Goal: Information Seeking & Learning: Check status

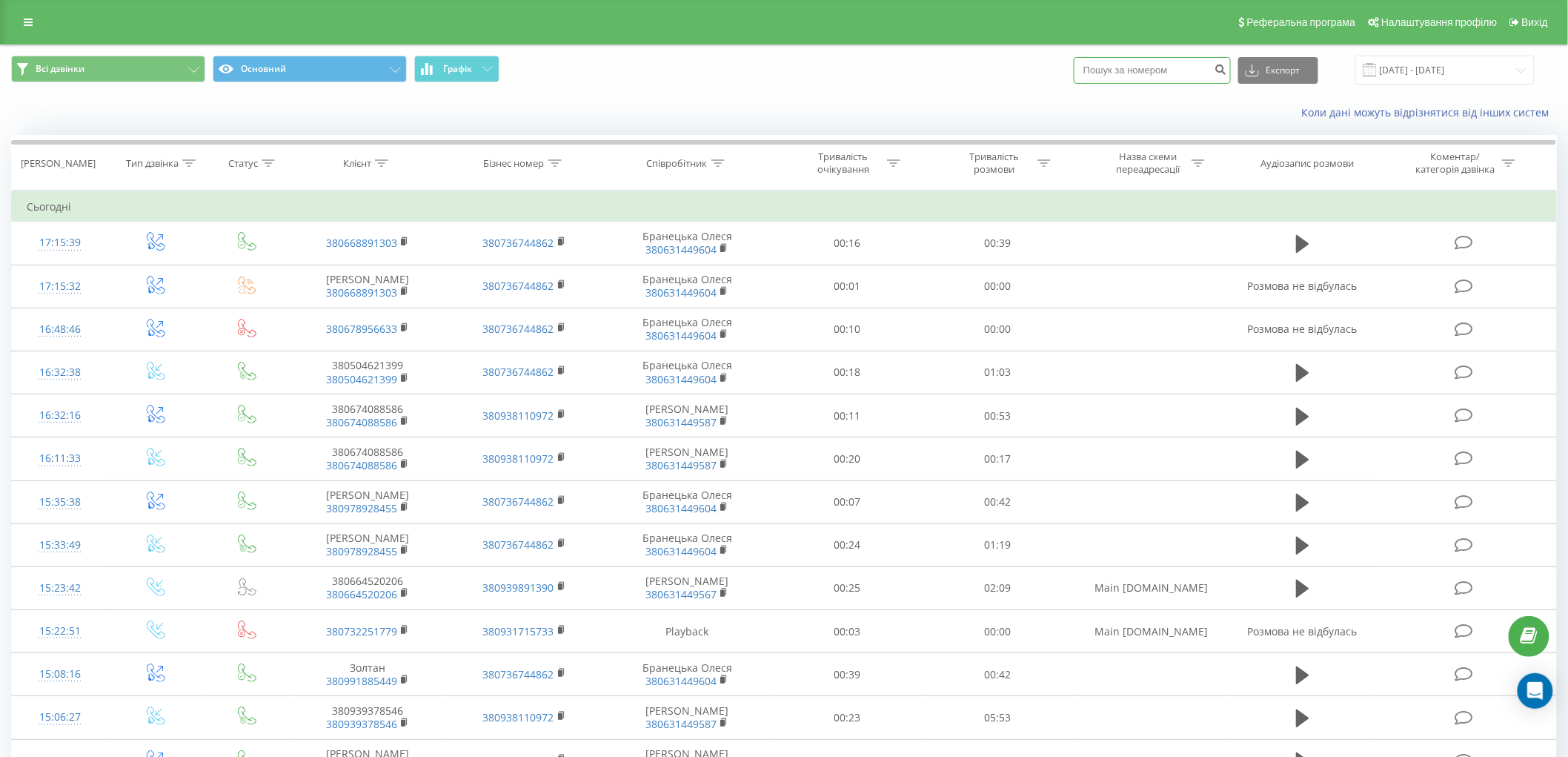
click at [1159, 72] on input at bounding box center [1153, 70] width 157 height 27
paste input "0732251779"
type input "0732251779"
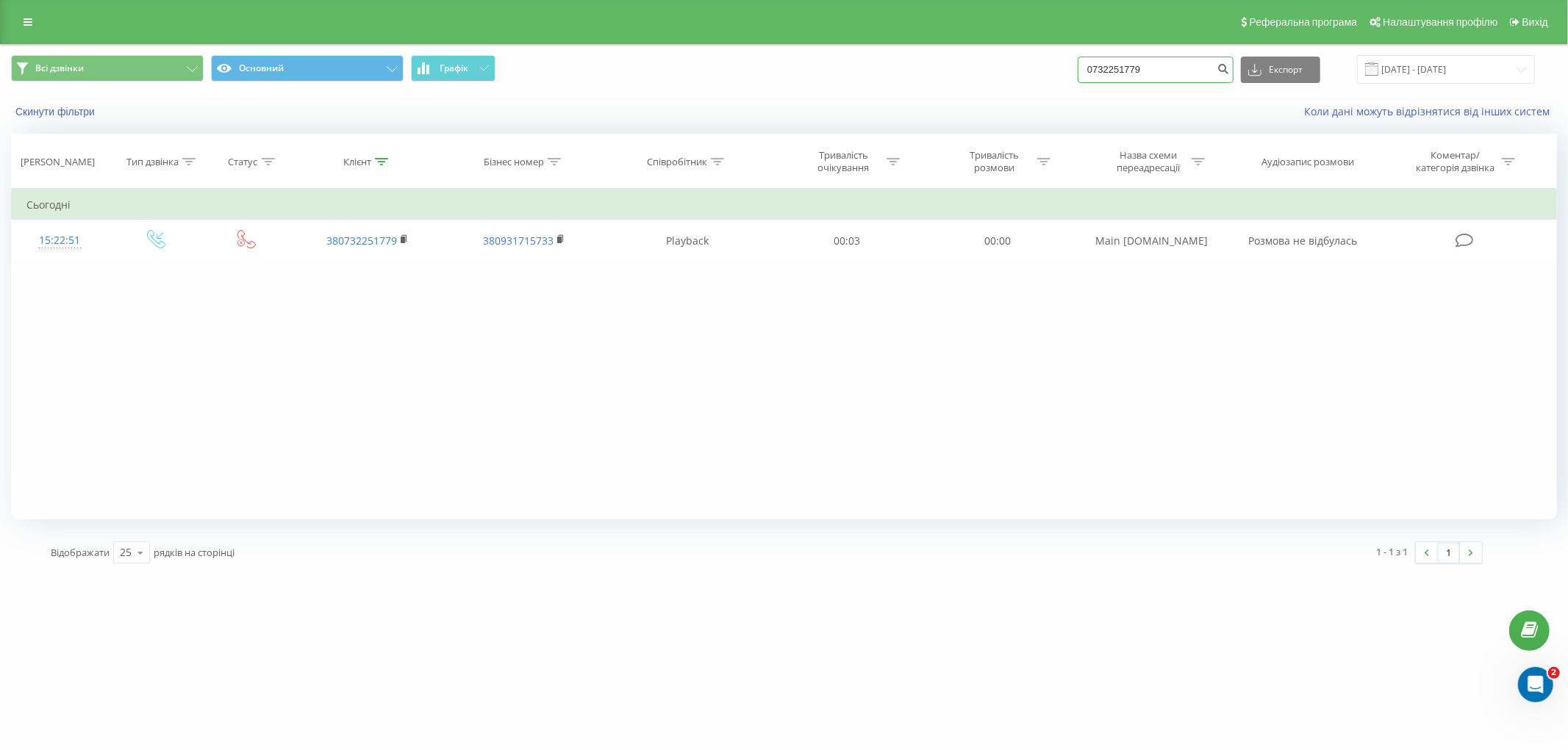
drag, startPoint x: 1185, startPoint y: 69, endPoint x: 906, endPoint y: 26, distance: 282.3
click at [920, 67] on div "Всі дзвінки Основний Графік 0732251779 Експорт .csv .xls .xlsx [DATE] - [DATE]" at bounding box center [784, 70] width 1546 height 29
paste input "978417175"
type input "0978417175"
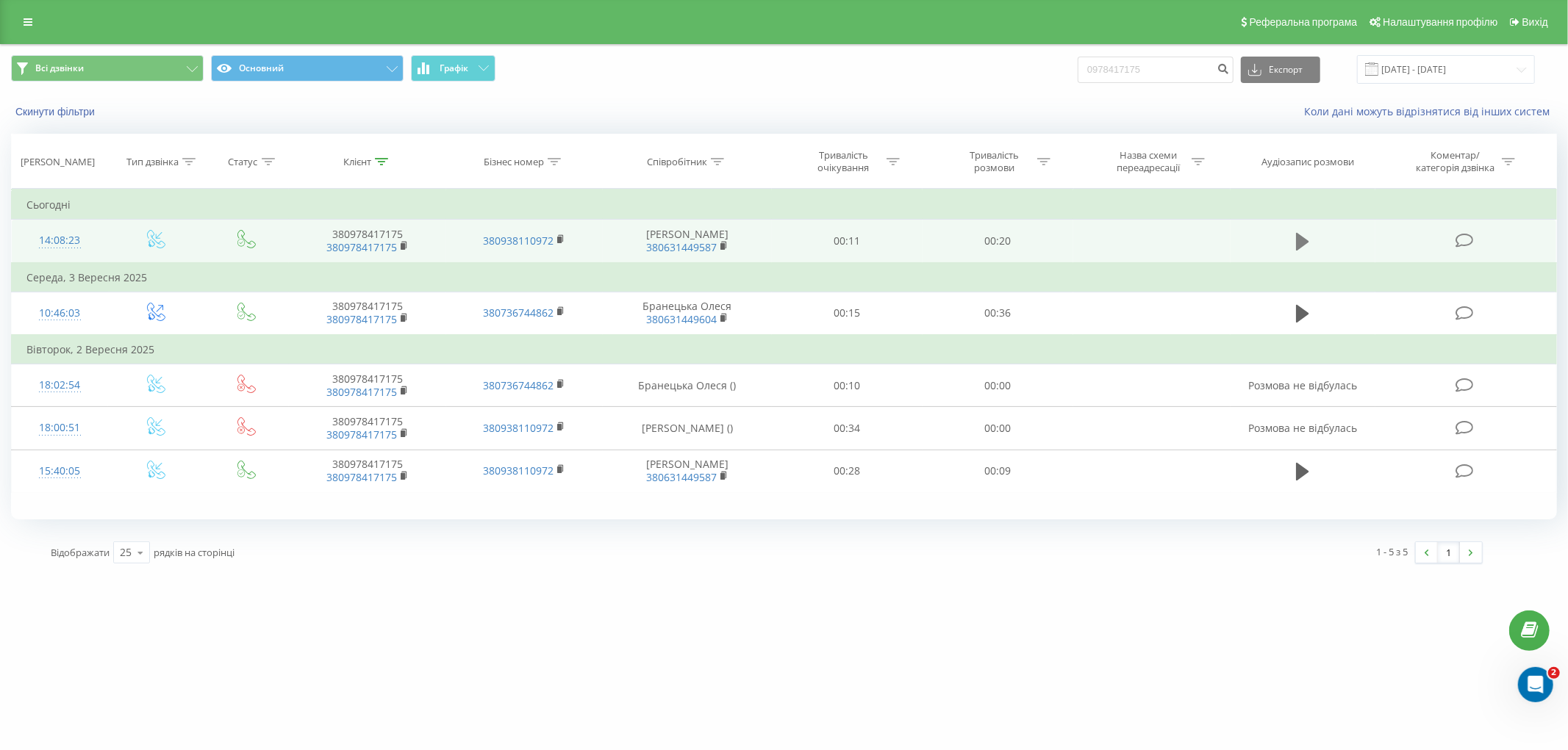
click at [1296, 242] on icon at bounding box center [1302, 241] width 14 height 21
